Goal: Task Accomplishment & Management: Use online tool/utility

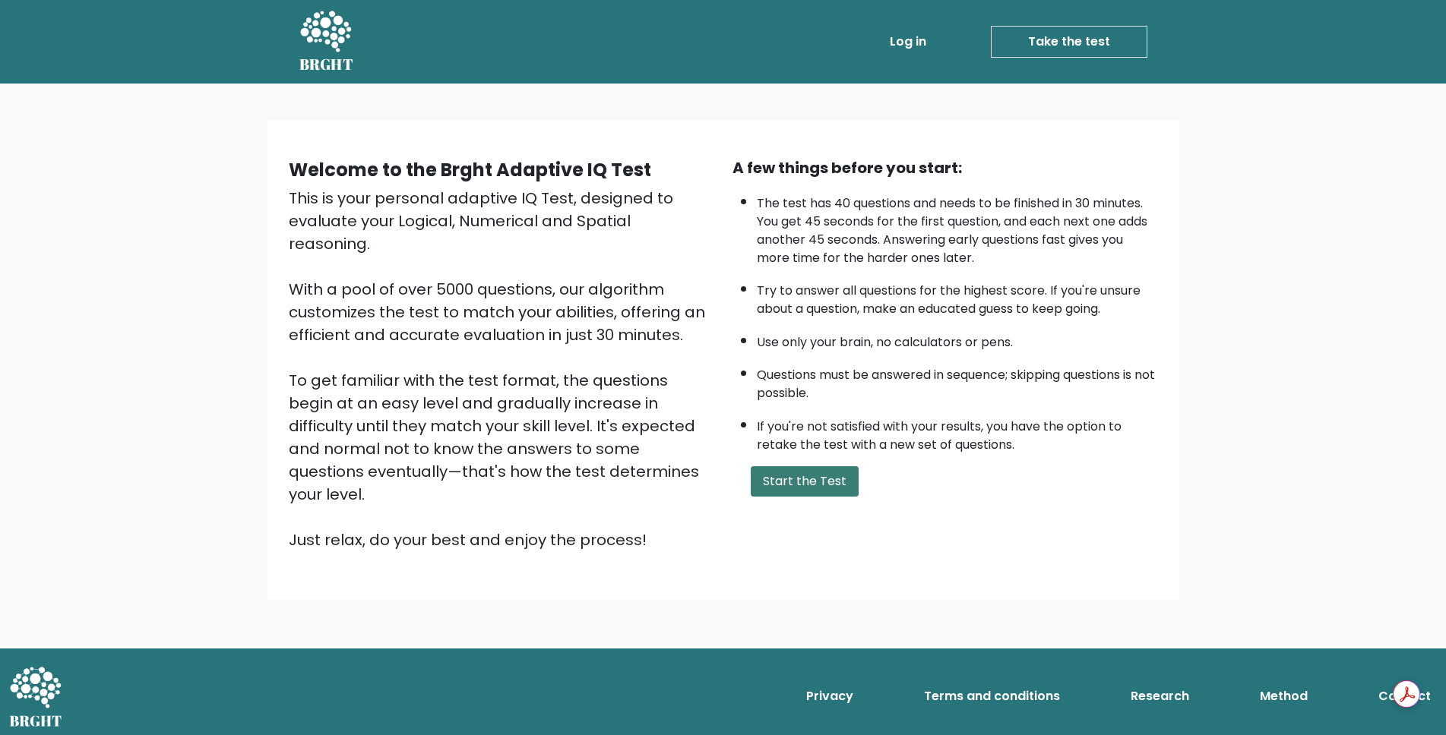
click at [799, 489] on button "Start the Test" at bounding box center [805, 482] width 108 height 30
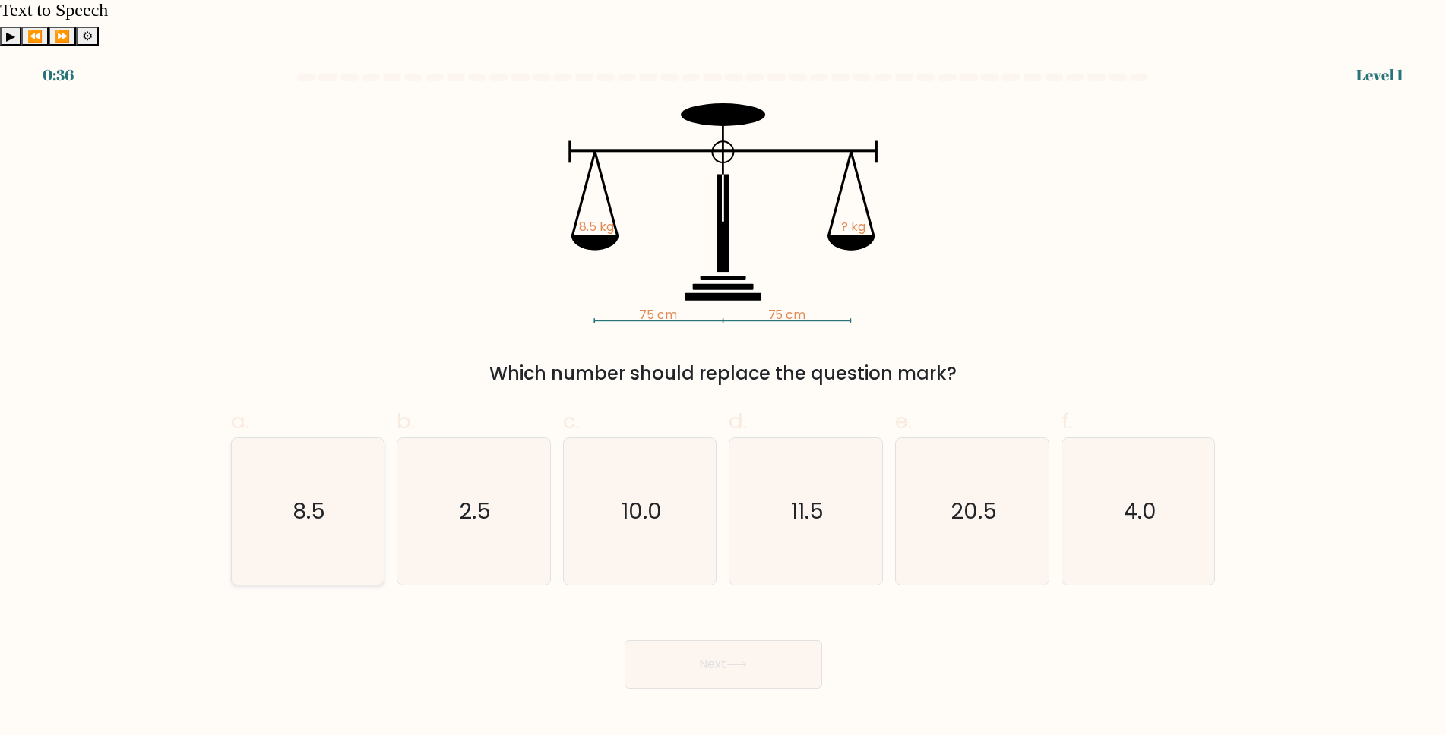
click at [313, 496] on text "8.5" at bounding box center [309, 511] width 33 height 30
click at [723, 378] on input "a. 8.5" at bounding box center [723, 373] width 1 height 10
radio input "true"
click at [726, 641] on button "Next" at bounding box center [724, 665] width 198 height 49
